Goal: Check status: Check status

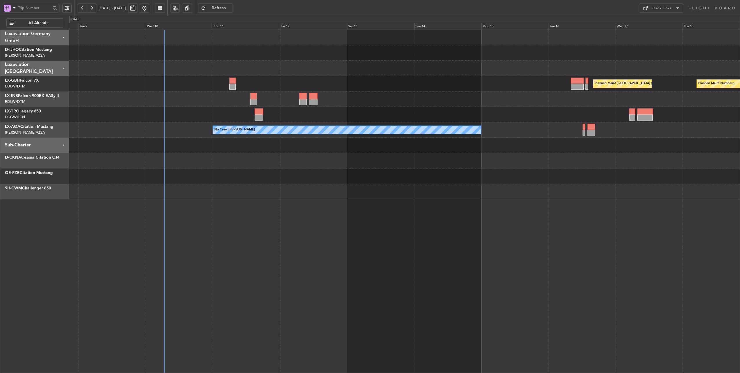
click at [202, 64] on div at bounding box center [404, 68] width 671 height 15
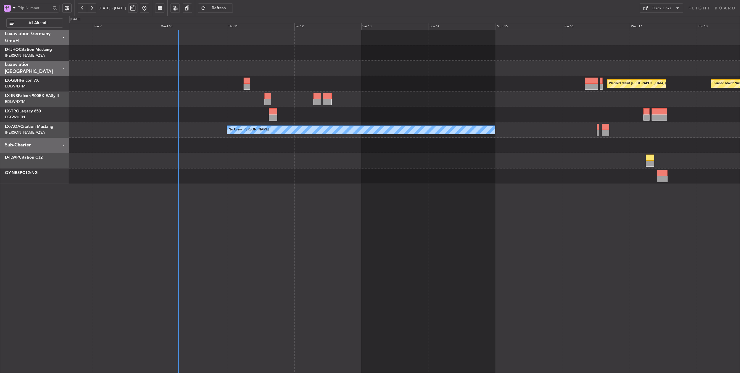
click at [356, 79] on div "Planned Maint Nurnberg Planned Maint [GEOGRAPHIC_DATA] ([GEOGRAPHIC_DATA]) Plan…" at bounding box center [404, 83] width 671 height 15
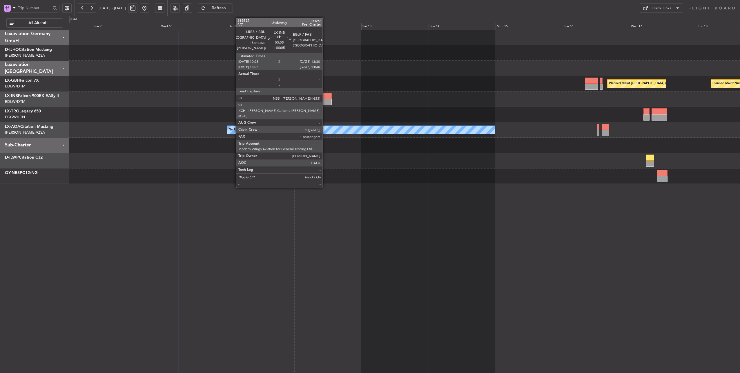
click at [326, 97] on div at bounding box center [327, 96] width 9 height 6
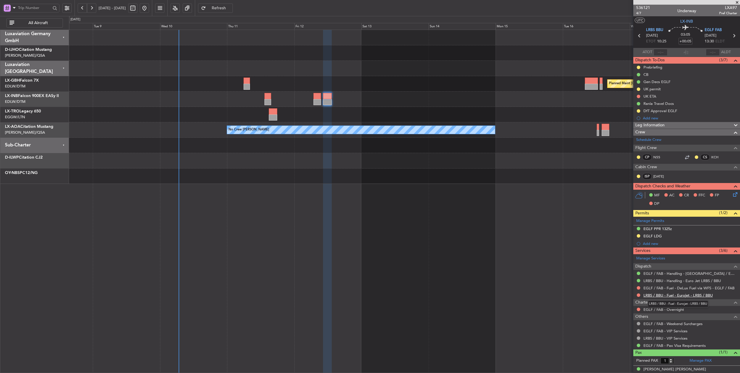
click at [690, 294] on link "LRBS / BBU - Fuel - Eurojet - LRBS / BBU" at bounding box center [678, 294] width 69 height 5
click at [684, 293] on link "LRBS / BBU - Fuel - Eurojet - LRBS / BBU" at bounding box center [678, 294] width 69 height 5
click at [649, 29] on span "LRBS BBU" at bounding box center [654, 30] width 17 height 6
click at [658, 294] on link "LRBS / BBU - Fuel - Eurojet - LRBS / BBU" at bounding box center [678, 294] width 69 height 5
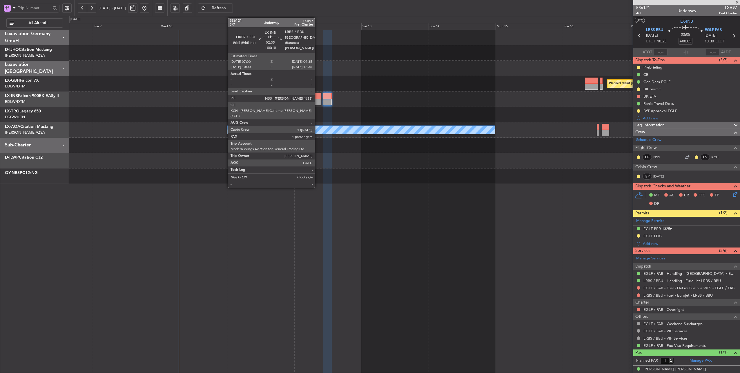
click at [318, 95] on div at bounding box center [317, 96] width 7 height 6
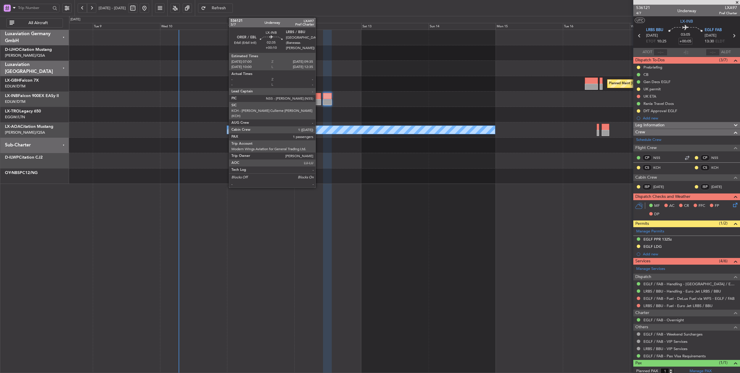
click at [319, 98] on div at bounding box center [317, 96] width 7 height 6
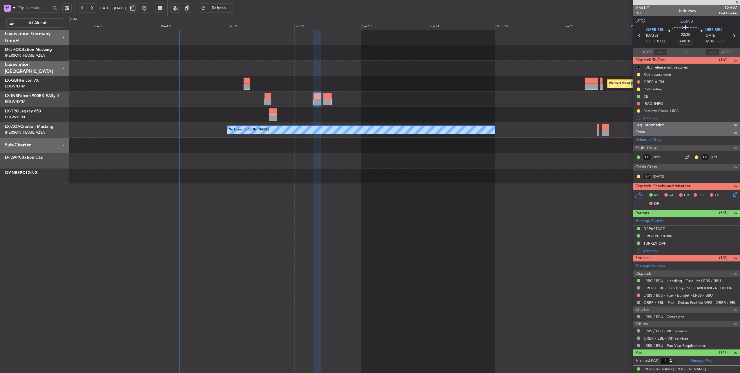
click at [231, 6] on span "Refresh" at bounding box center [219, 8] width 24 height 4
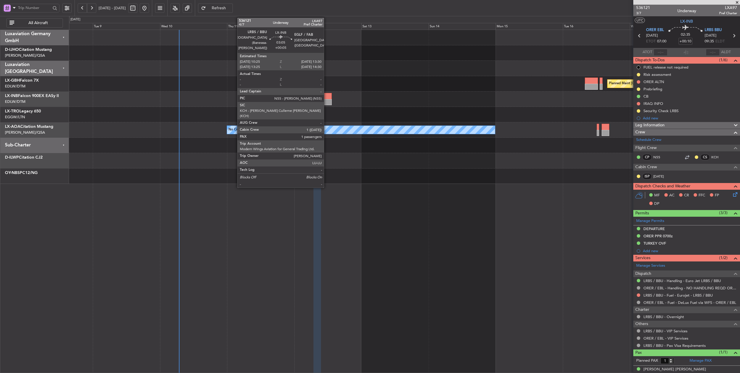
click at [327, 95] on div at bounding box center [327, 96] width 9 height 6
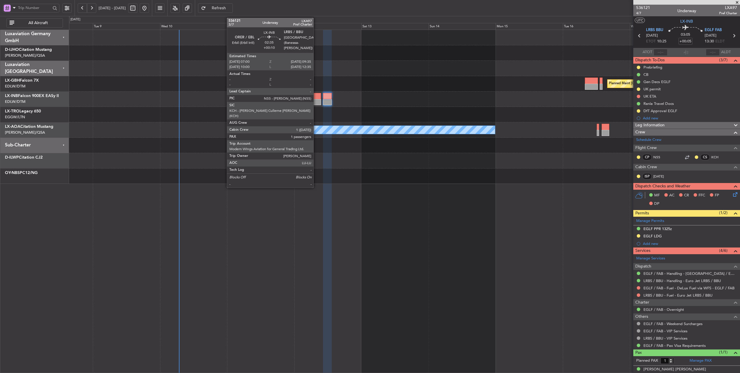
click at [317, 95] on div at bounding box center [317, 96] width 7 height 6
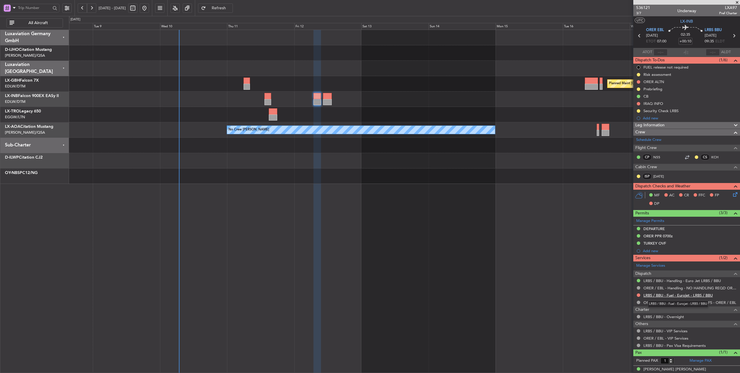
click at [666, 292] on link "LRBS / BBU - Fuel - Eurojet - LRBS / BBU" at bounding box center [678, 294] width 69 height 5
click at [227, 7] on span "Refresh" at bounding box center [219, 8] width 24 height 4
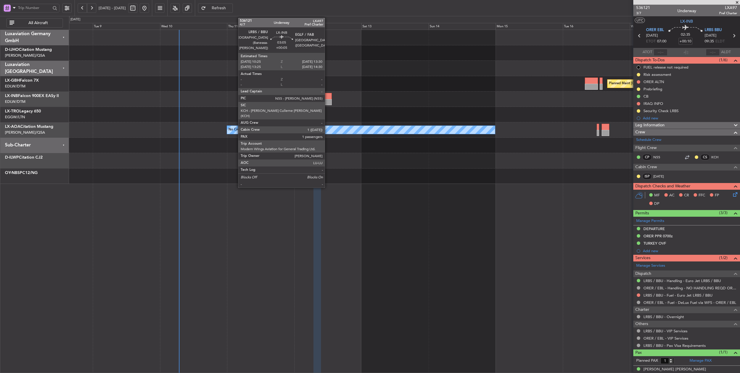
click at [328, 95] on div at bounding box center [327, 96] width 9 height 6
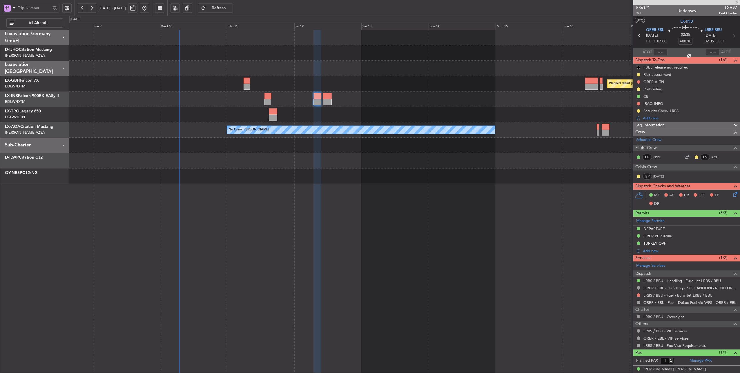
type input "+00:05"
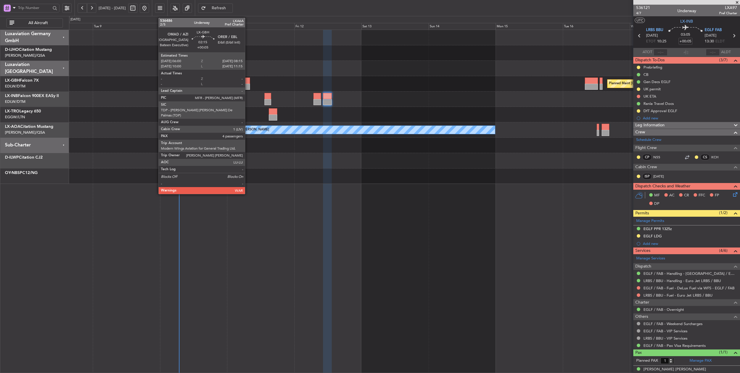
click at [248, 81] on div at bounding box center [247, 80] width 6 height 6
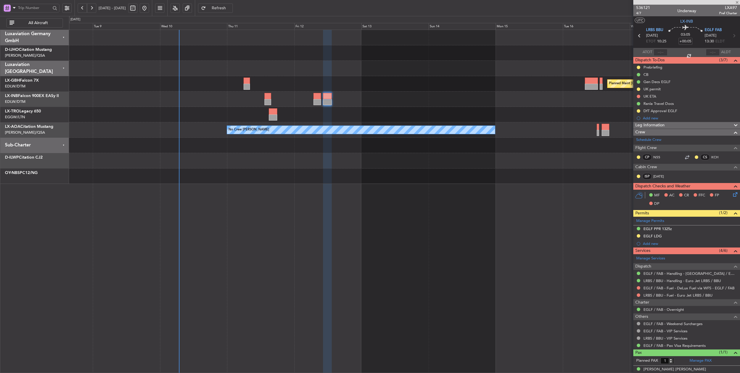
type input "4"
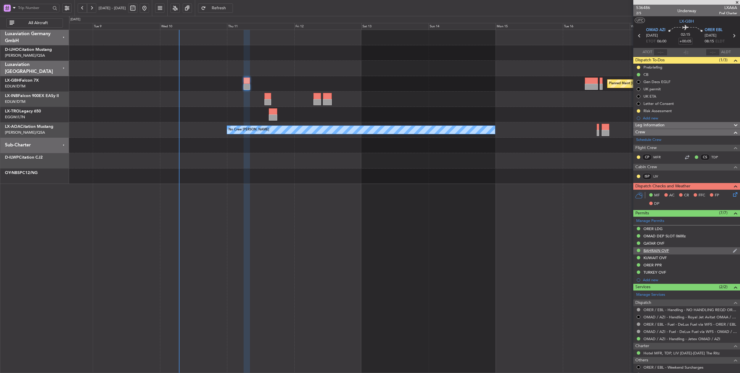
scroll to position [86, 0]
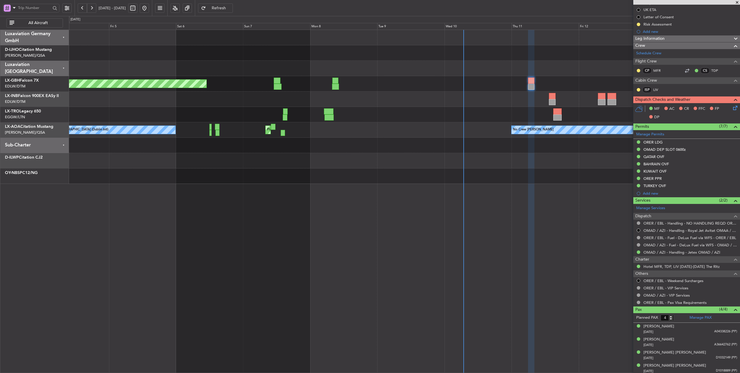
click at [456, 140] on div "Planned Maint [GEOGRAPHIC_DATA] ([GEOGRAPHIC_DATA] Intl) Planned Maint [GEOGRAP…" at bounding box center [404, 107] width 671 height 154
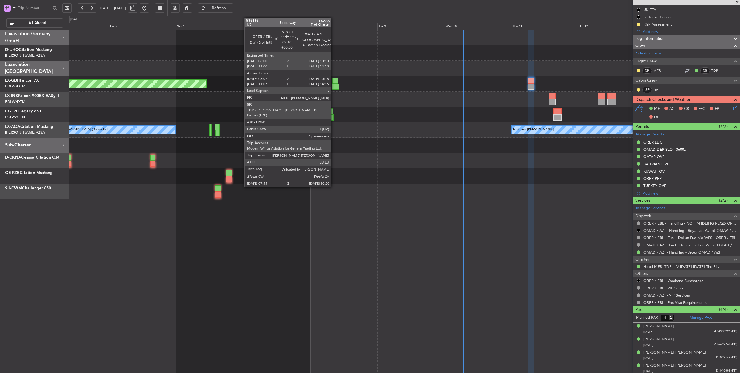
click at [334, 85] on div at bounding box center [335, 87] width 7 height 6
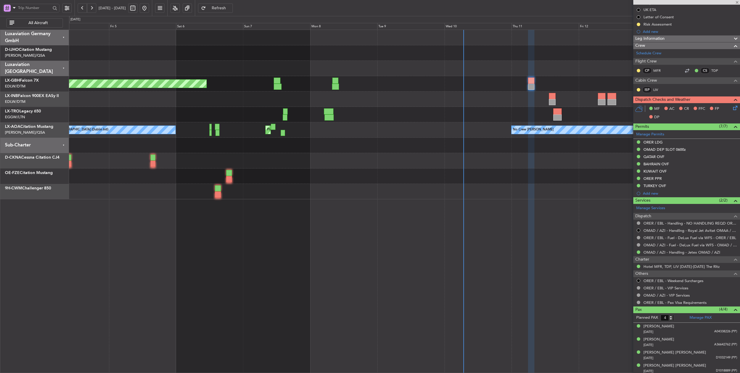
type input "08:07"
type input "10:16"
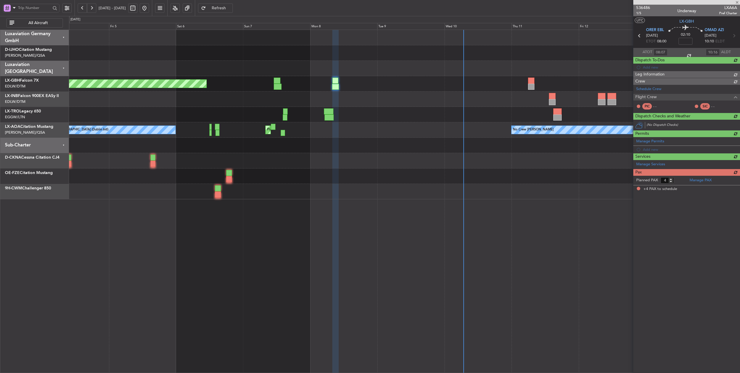
scroll to position [0, 0]
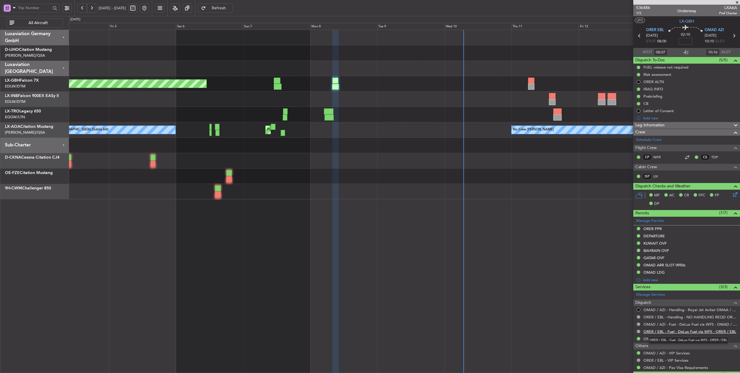
click at [696, 329] on link "ORER / EBL - Fuel - DeLux Fuel via WFS - ORER / EBL" at bounding box center [690, 331] width 93 height 5
click at [688, 323] on link "OMAD / AZI - Fuel - DeLux Fuel via WFS - OMAD / AZI" at bounding box center [691, 323] width 94 height 5
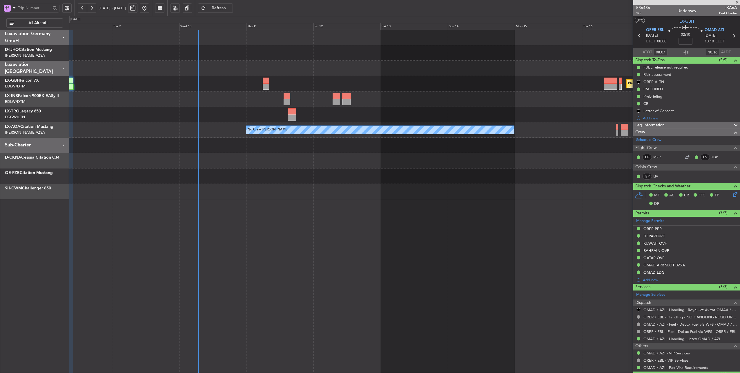
click at [201, 105] on div "Planned Maint [GEOGRAPHIC_DATA] ([GEOGRAPHIC_DATA]) Planned Maint Nurnberg Plan…" at bounding box center [404, 114] width 671 height 169
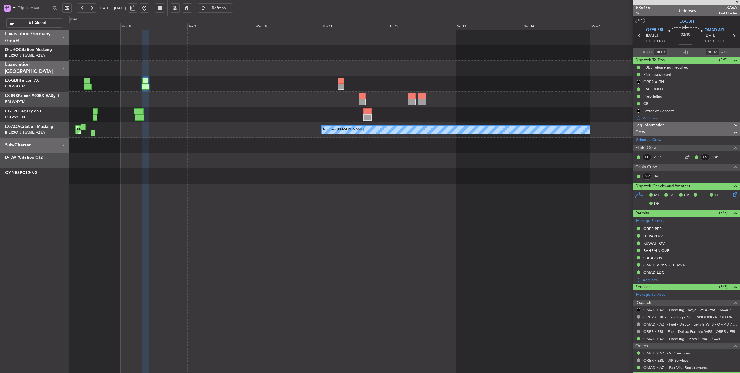
click at [308, 65] on div at bounding box center [404, 68] width 671 height 15
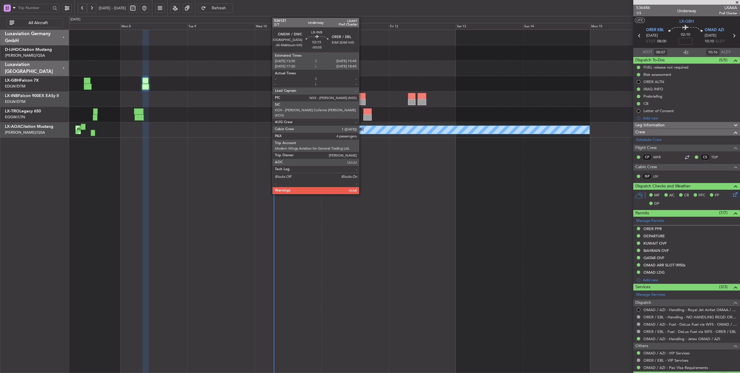
click at [362, 94] on div at bounding box center [362, 96] width 6 height 6
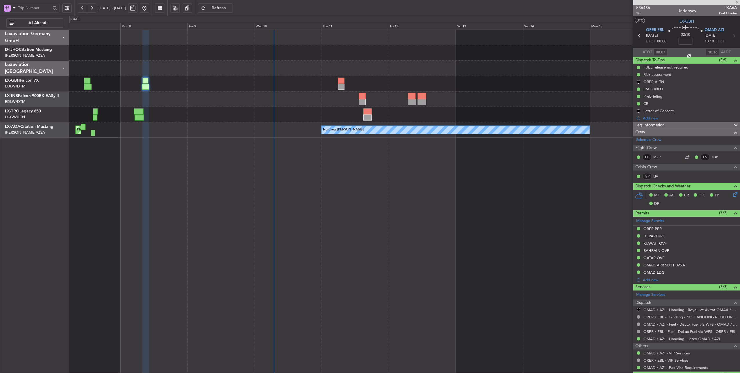
type input "-00:05"
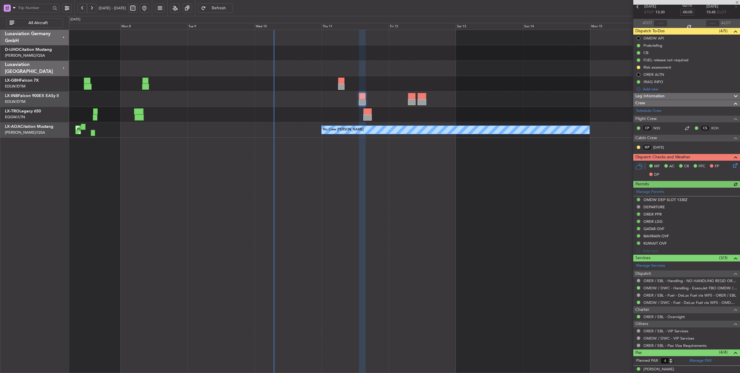
scroll to position [72, 0]
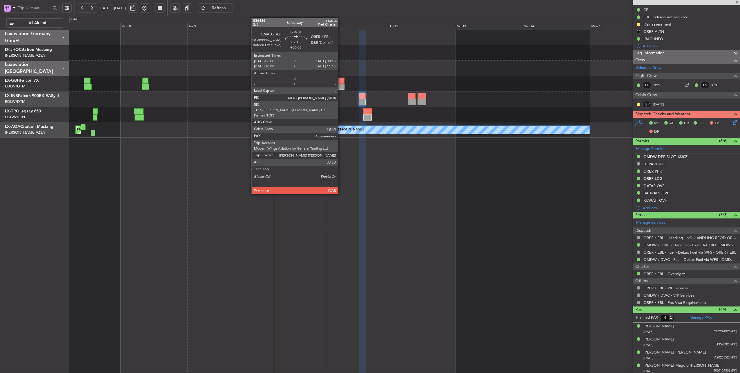
click at [341, 81] on div at bounding box center [341, 80] width 6 height 6
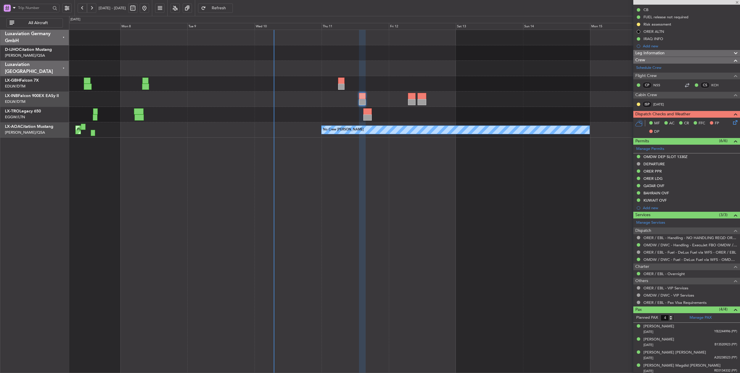
type input "+00:05"
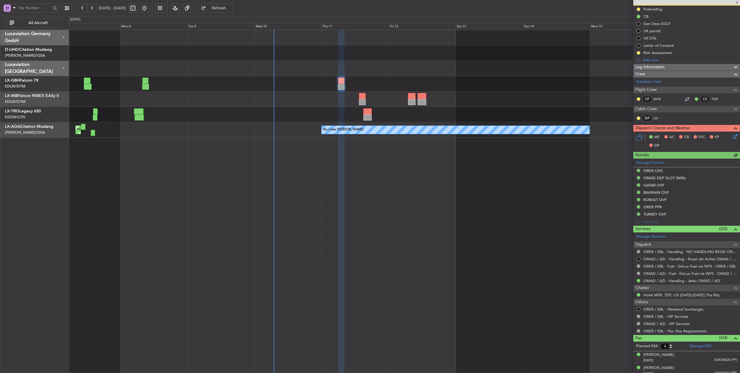
scroll to position [86, 0]
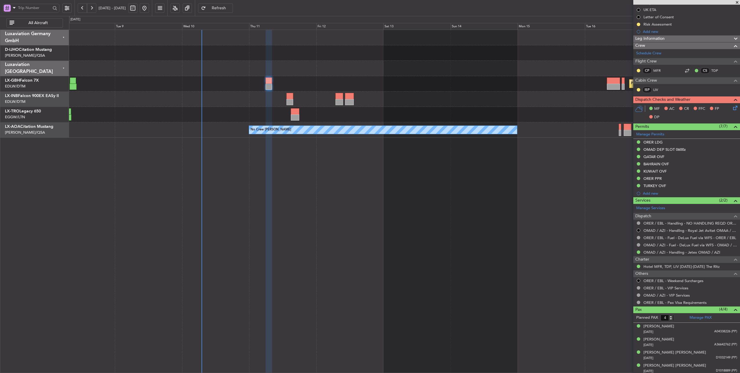
click at [346, 80] on div "Planned Maint [GEOGRAPHIC_DATA] ([GEOGRAPHIC_DATA]) Planned Maint Nurnberg Plan…" at bounding box center [404, 83] width 671 height 15
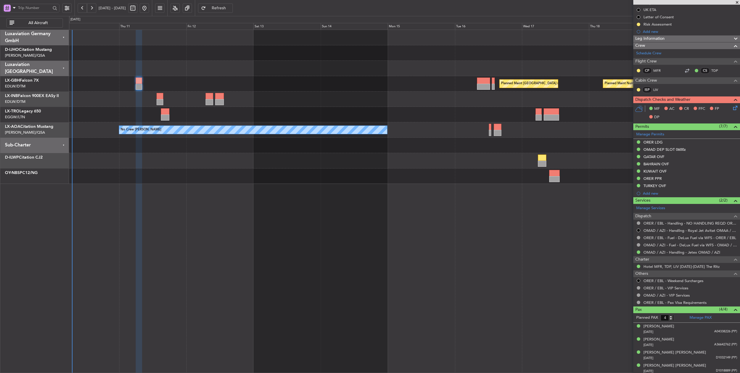
click at [285, 115] on div at bounding box center [404, 114] width 671 height 15
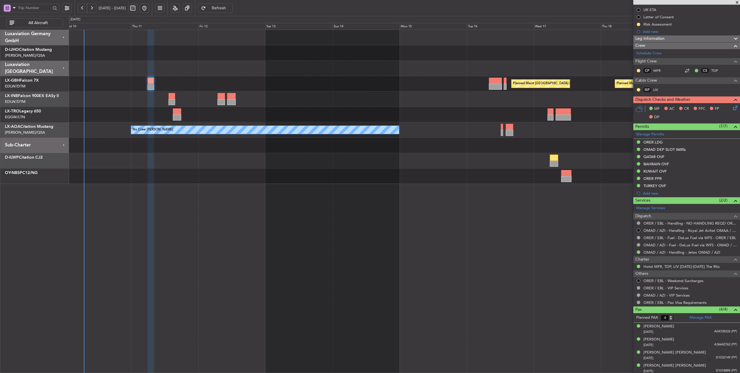
click at [249, 115] on div at bounding box center [404, 114] width 671 height 15
click at [415, 88] on div "Planned Maint [GEOGRAPHIC_DATA] ([GEOGRAPHIC_DATA]) Planned Maint Nurnberg No C…" at bounding box center [404, 107] width 671 height 154
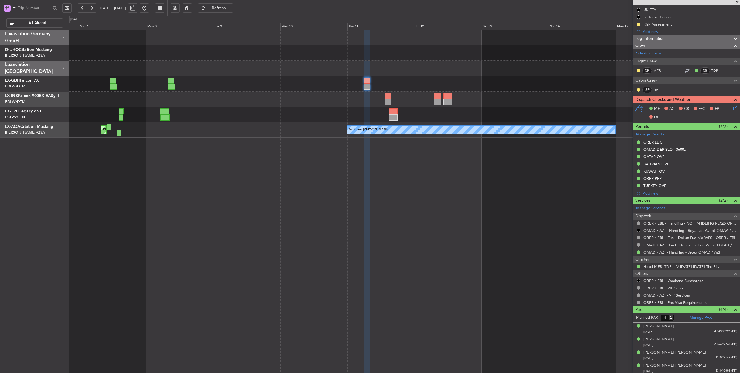
click at [224, 5] on button "Refresh" at bounding box center [215, 7] width 35 height 9
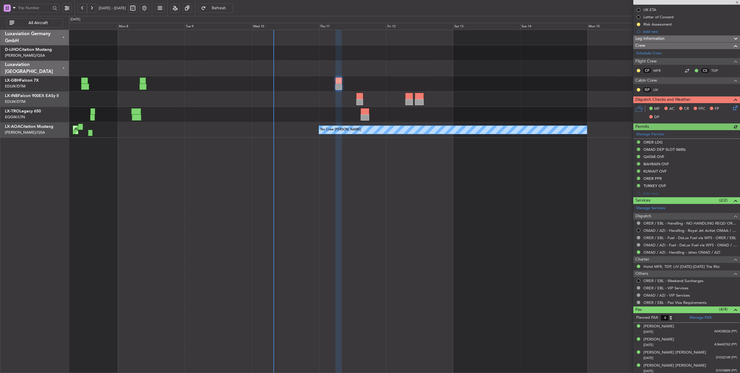
click at [405, 84] on div "Planned Maint [GEOGRAPHIC_DATA] ([GEOGRAPHIC_DATA]) Planned Maint Nurnberg Plan…" at bounding box center [404, 83] width 671 height 15
